Goal: Browse casually

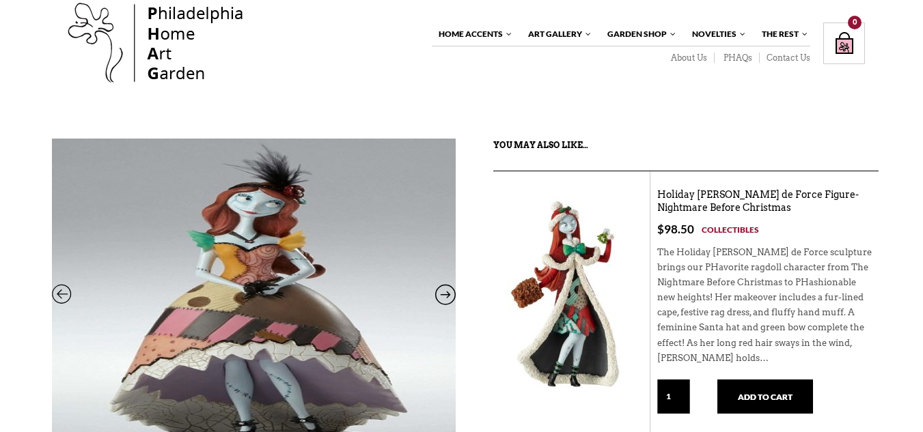
click at [902, 57] on html "X Like what you see? Get V ery I mportant P HAG Status Now! Your ALL ACCESS pas…" at bounding box center [461, 191] width 923 height 432
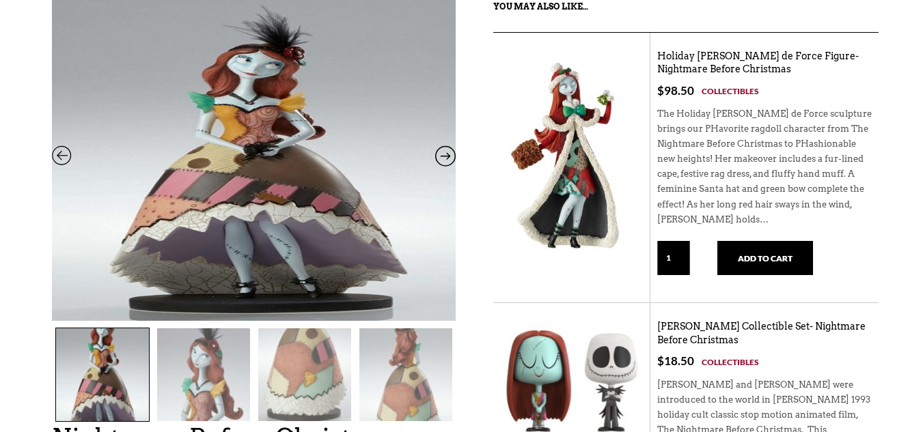
scroll to position [161, 0]
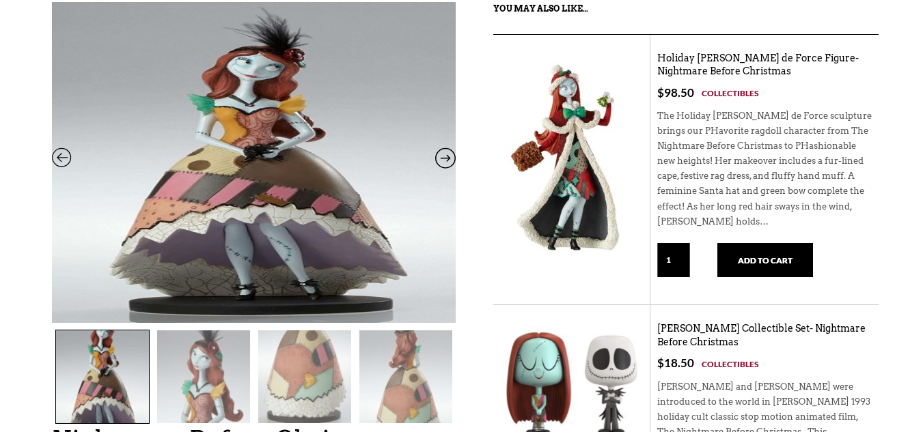
click at [313, 174] on img at bounding box center [254, 189] width 404 height 432
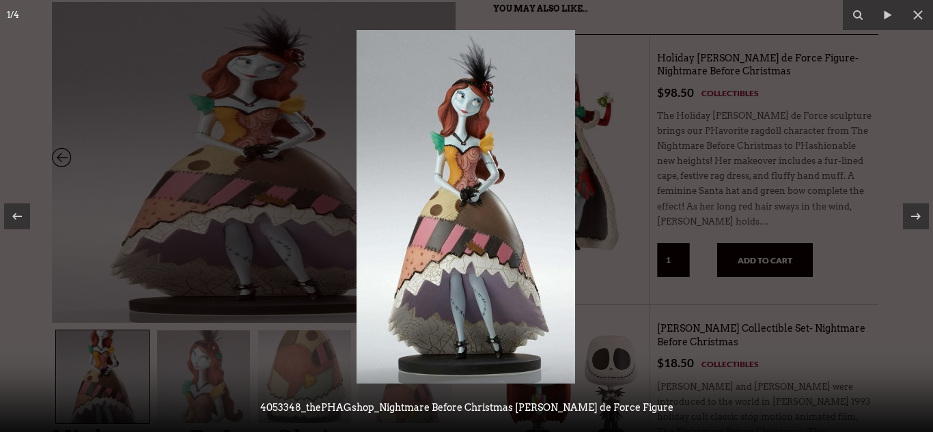
click at [471, 148] on img at bounding box center [466, 207] width 219 height 354
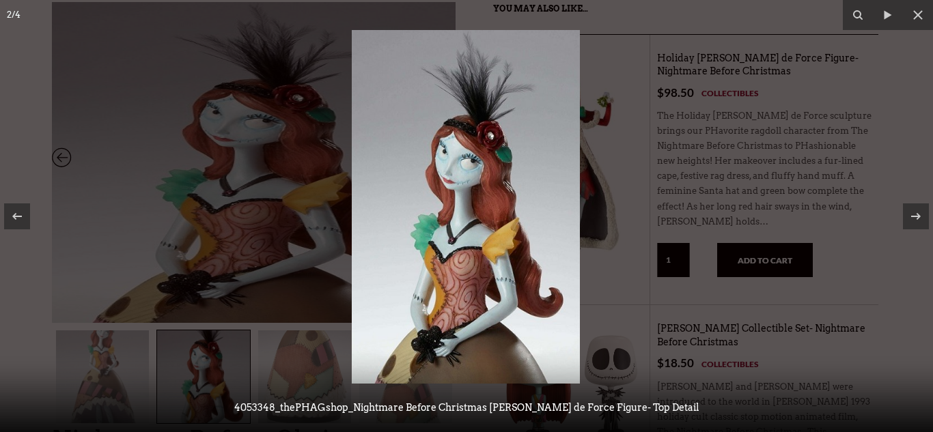
click at [689, 134] on div at bounding box center [466, 216] width 933 height 432
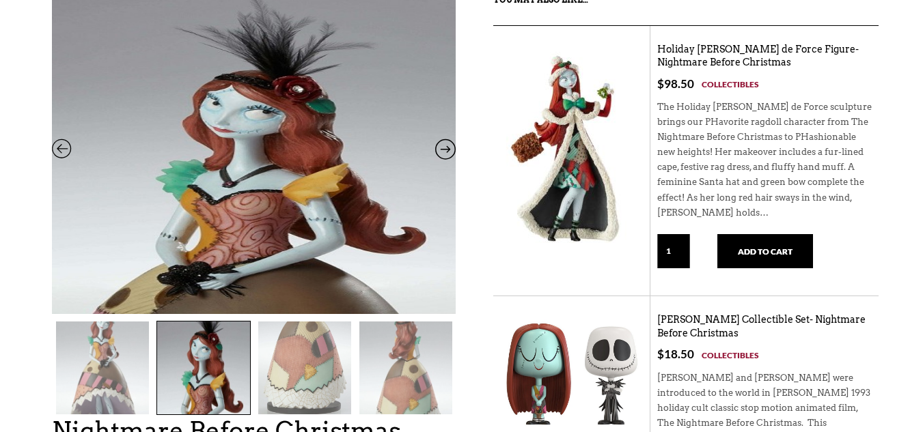
scroll to position [134, 0]
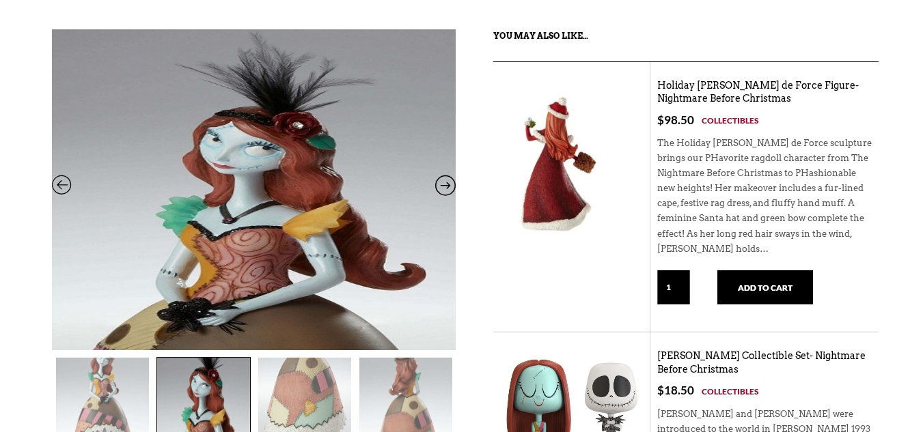
click at [517, 178] on link at bounding box center [571, 185] width 152 height 205
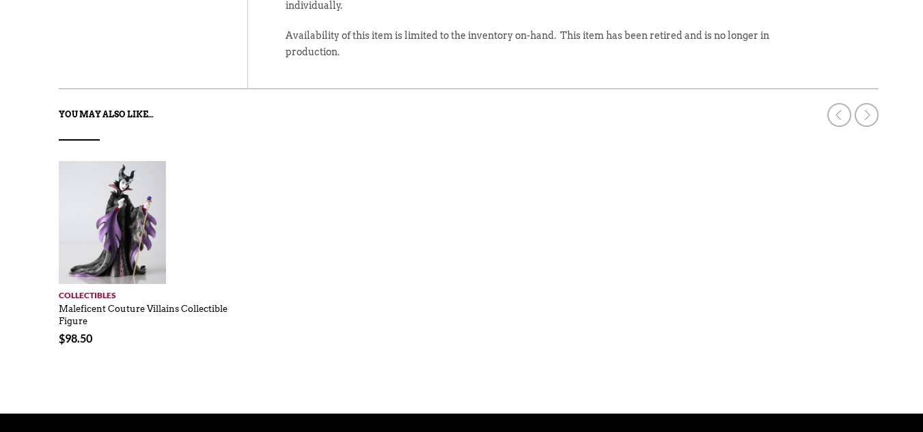
scroll to position [802, 0]
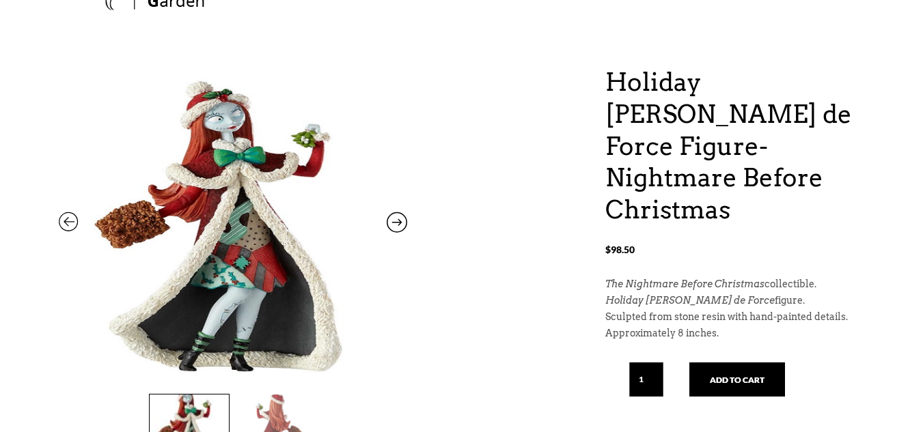
drag, startPoint x: 932, startPoint y: 70, endPoint x: 899, endPoint y: 70, distance: 33.5
click at [899, 70] on html "X Like what you see? Get V ery I mportant P HAG Status Now! Your ALL ACCESS pas…" at bounding box center [461, 119] width 923 height 432
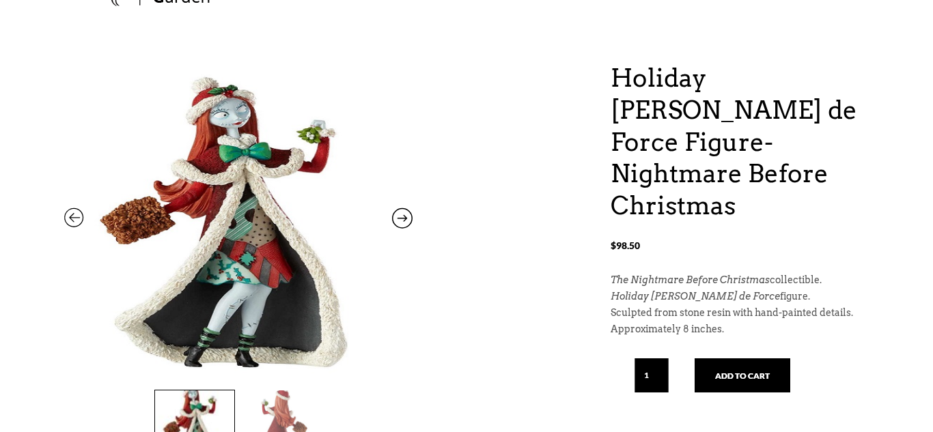
scroll to position [77, 0]
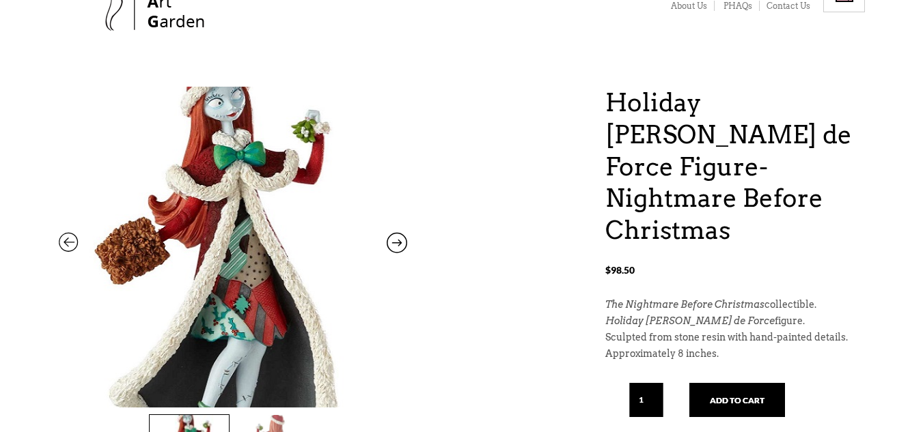
click at [334, 231] on img at bounding box center [233, 254] width 348 height 451
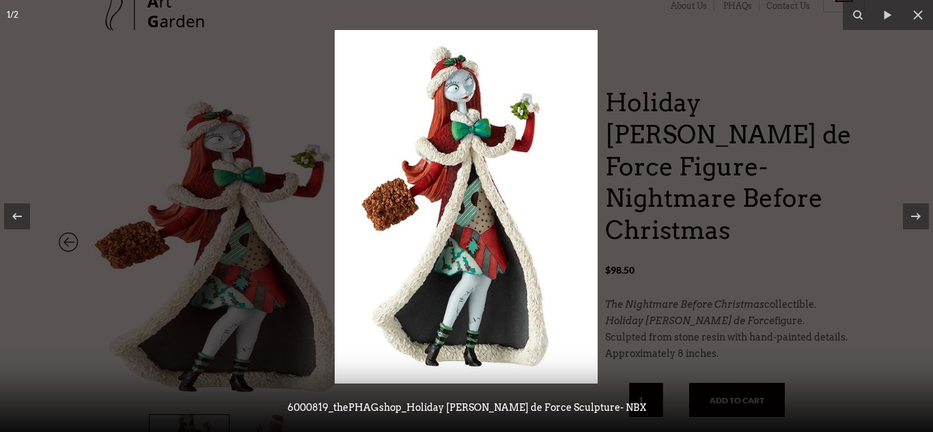
click at [498, 176] on img at bounding box center [466, 207] width 263 height 354
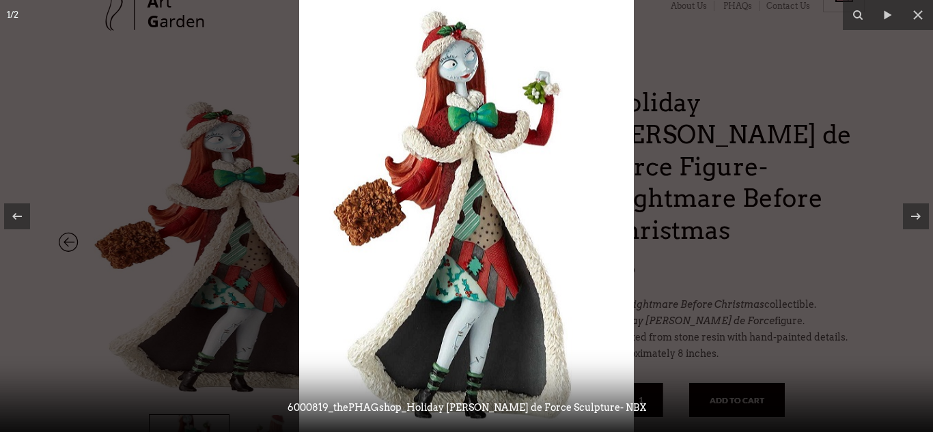
click at [498, 176] on img at bounding box center [466, 215] width 335 height 451
